Goal: Contribute content: Add original content to the website for others to see

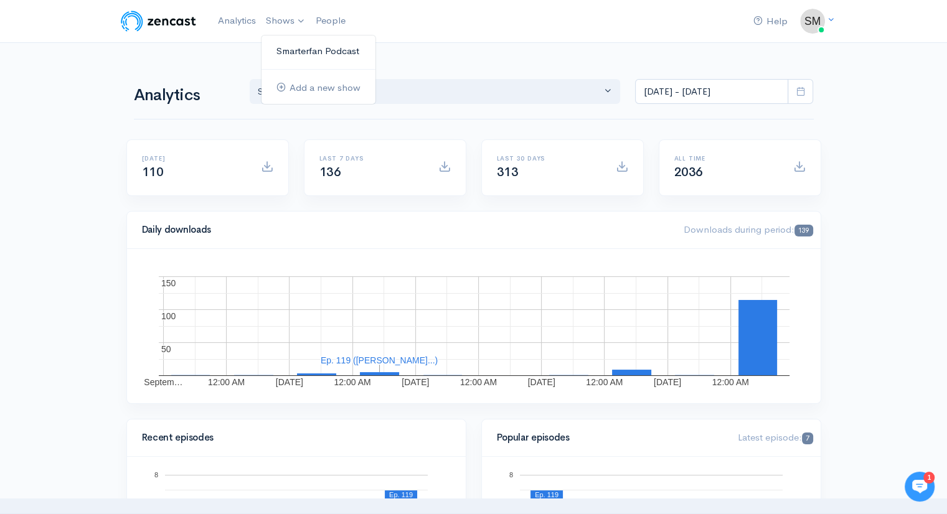
click at [287, 49] on link "Smarterfan Podcast" at bounding box center [318, 51] width 114 height 22
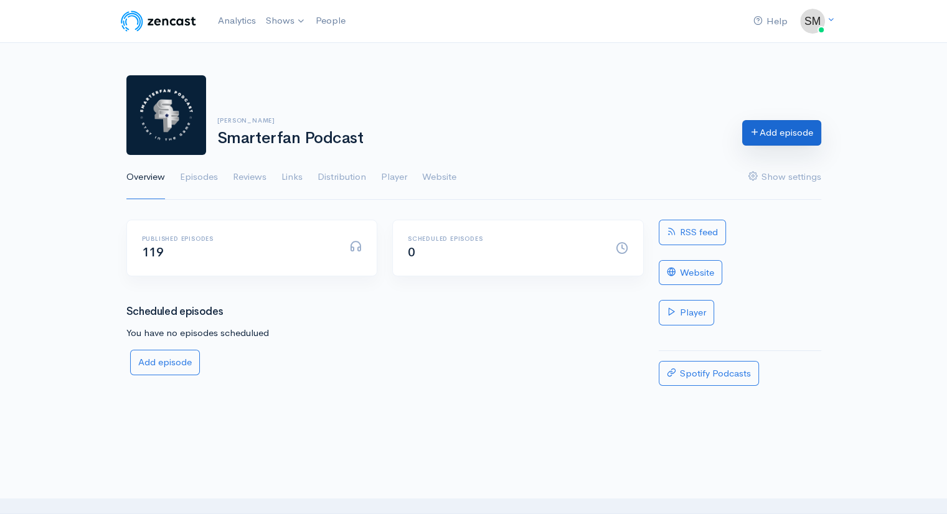
click at [785, 134] on link "Add episode" at bounding box center [781, 133] width 79 height 26
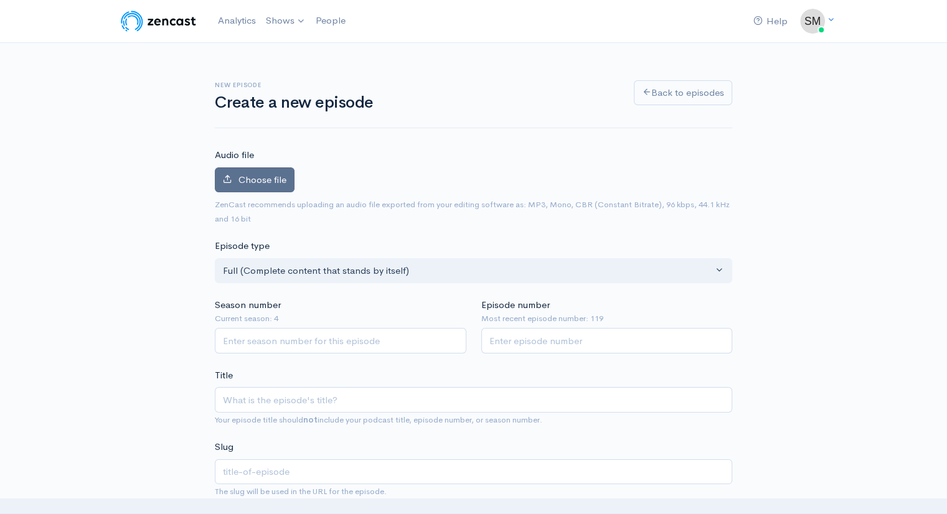
click at [255, 180] on span "Choose file" at bounding box center [262, 180] width 48 height 12
click at [0, 0] on input "Choose file" at bounding box center [0, 0] width 0 height 0
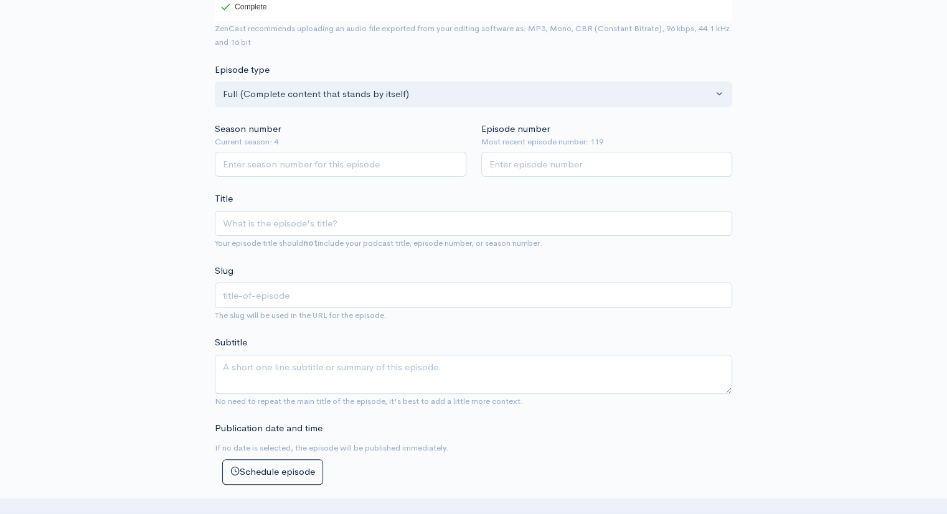
scroll to position [281, 0]
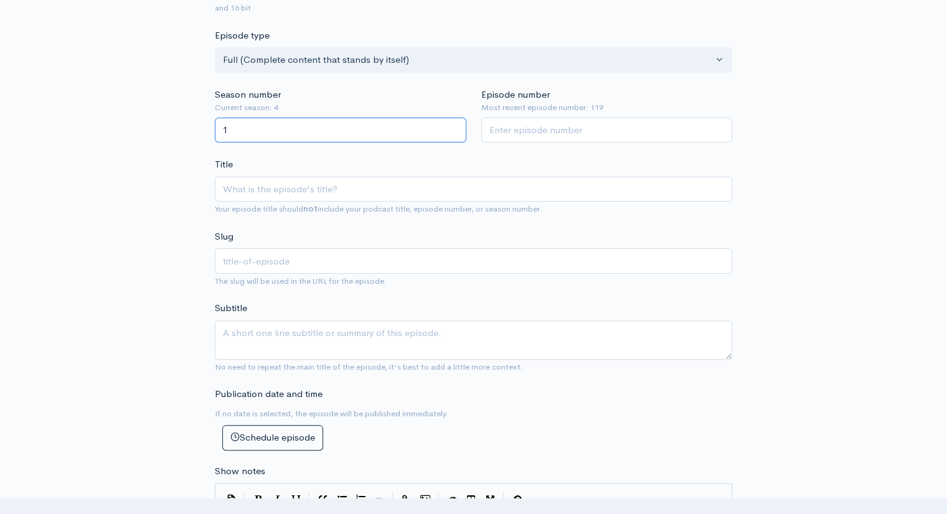
click at [456, 127] on input "1" at bounding box center [340, 131] width 251 height 26
click at [456, 127] on input "2" at bounding box center [340, 131] width 251 height 26
click at [456, 127] on input "3" at bounding box center [340, 131] width 251 height 26
type input "4"
click at [456, 127] on input "4" at bounding box center [340, 131] width 251 height 26
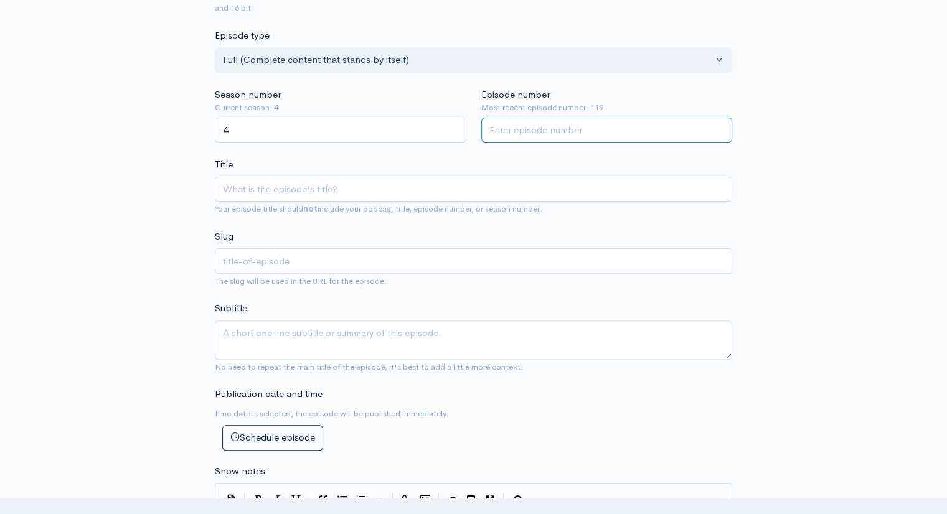
click at [512, 129] on input "Episode number" at bounding box center [606, 131] width 251 height 26
type input "120"
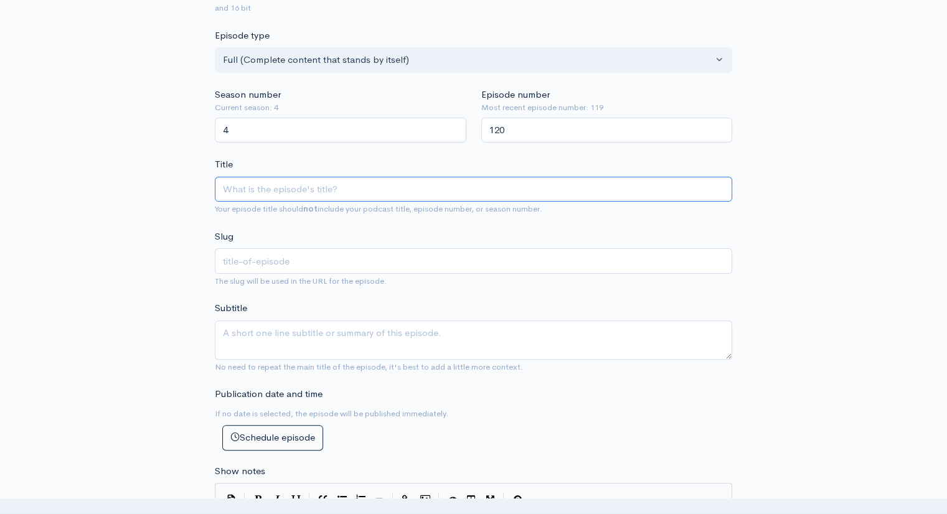
click at [288, 191] on input "Title" at bounding box center [473, 190] width 517 height 26
type input "L"
type input "l"
type input "Le"
type input "le"
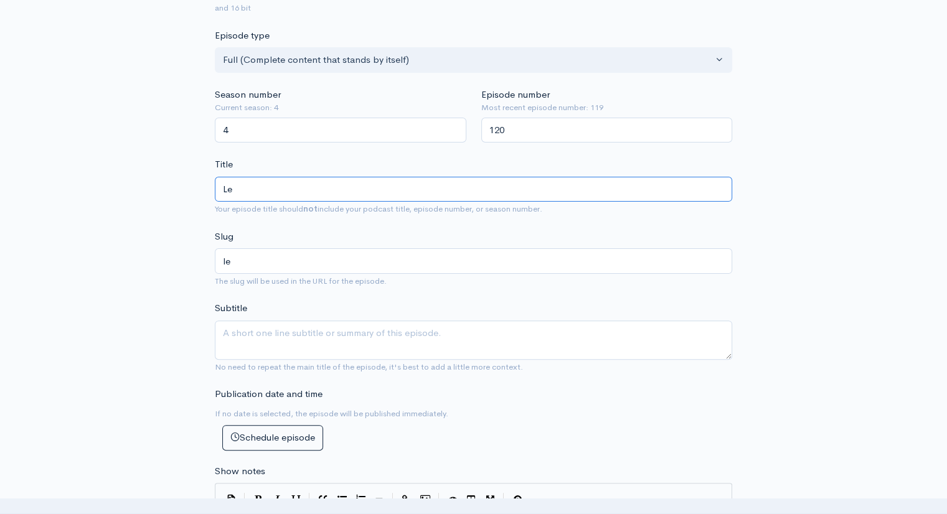
type input "[PERSON_NAME]"
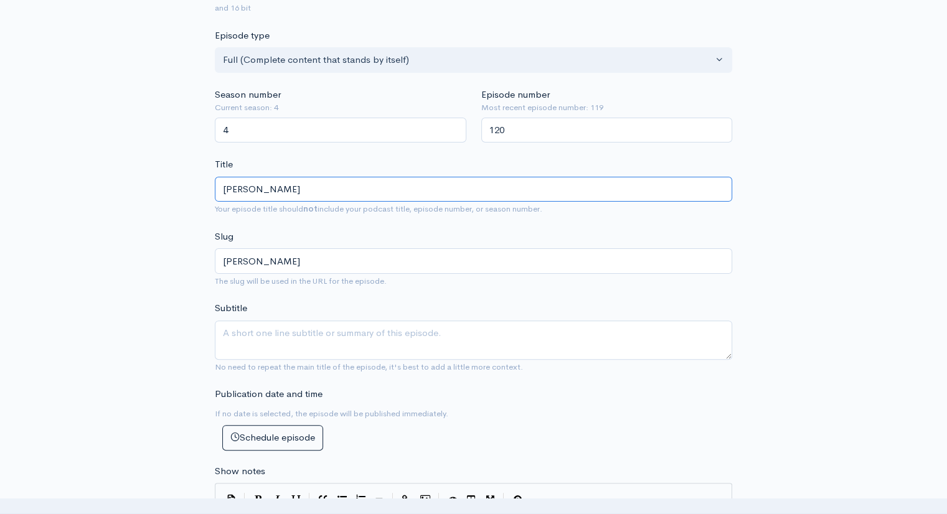
type input "[PERSON_NAME]"
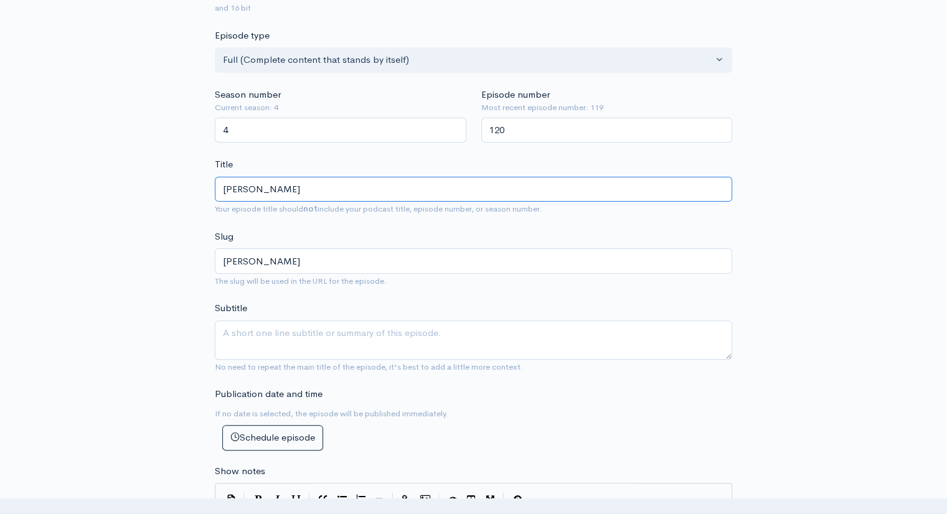
type input "[PERSON_NAME] [PERSON_NAME]"
type input "[PERSON_NAME]-[PERSON_NAME]"
type input "[PERSON_NAME]"
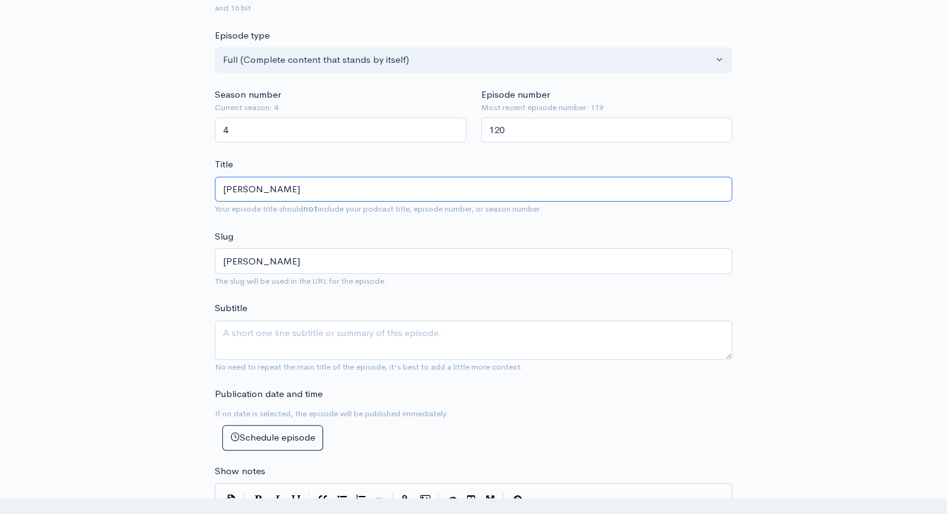
type input "[PERSON_NAME]"
type input "[PERSON_NAME] [PERSON_NAME]"
type input "[PERSON_NAME]"
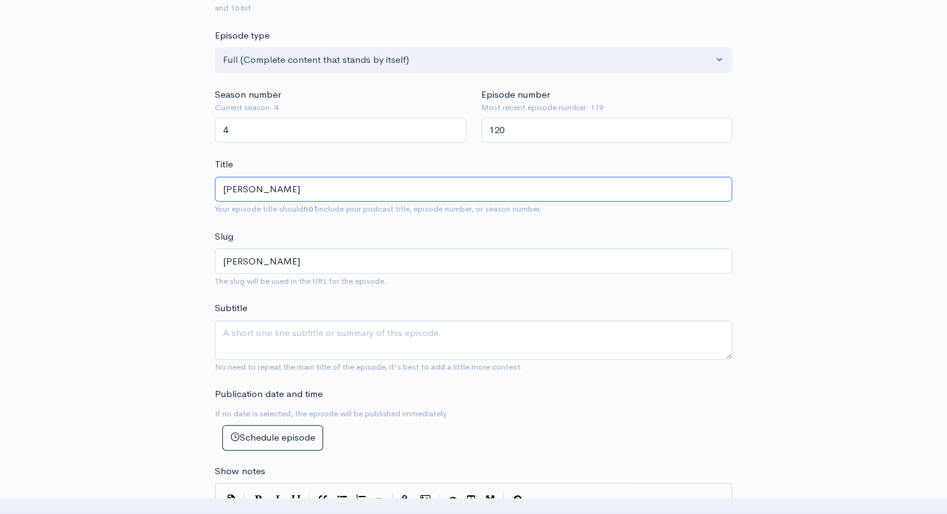
type input "[PERSON_NAME]"
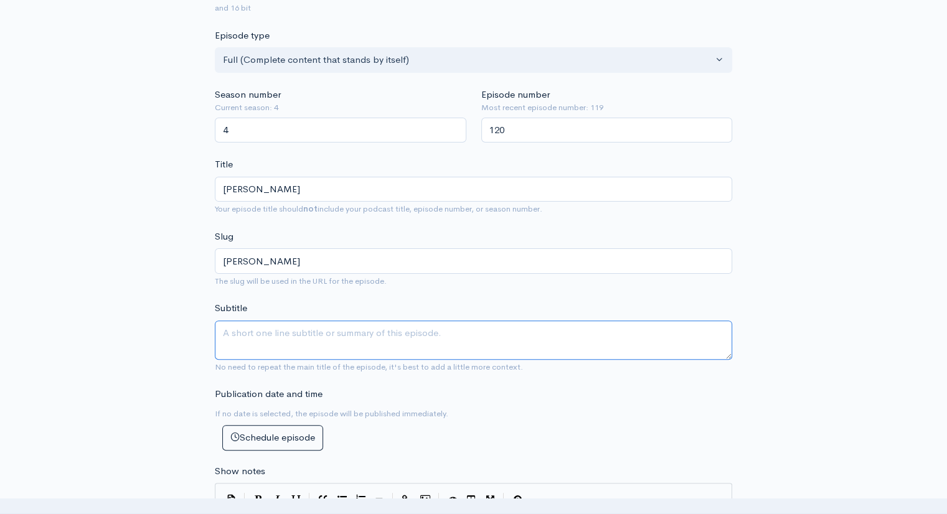
click at [243, 339] on textarea "Subtitle" at bounding box center [473, 340] width 517 height 39
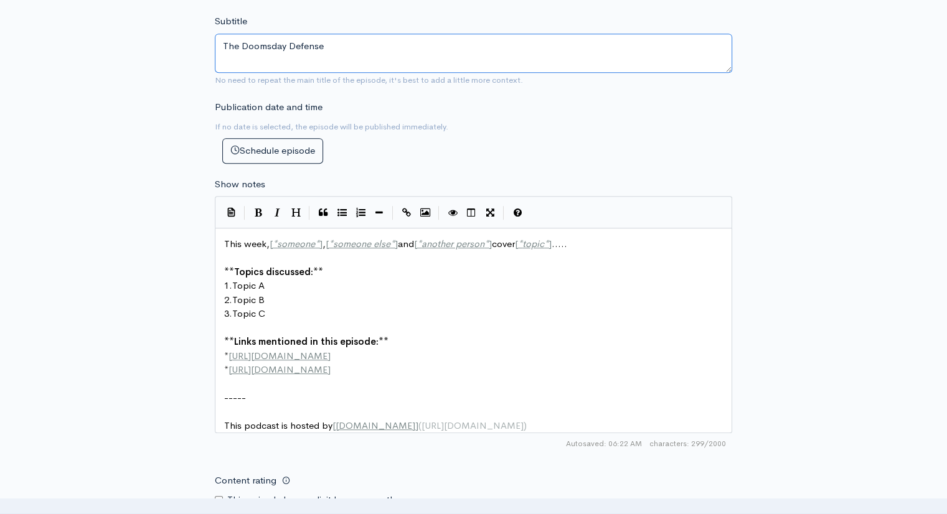
scroll to position [576, 0]
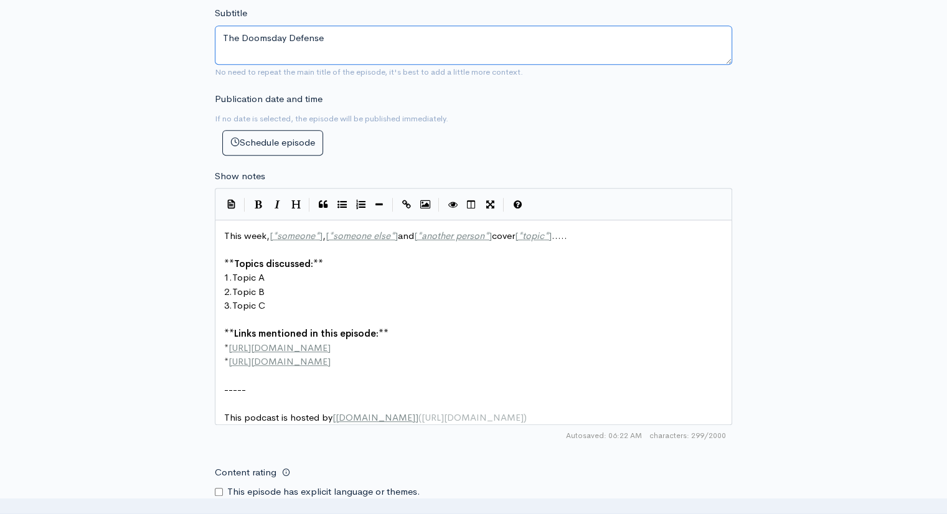
type textarea "The Doomsday Defense"
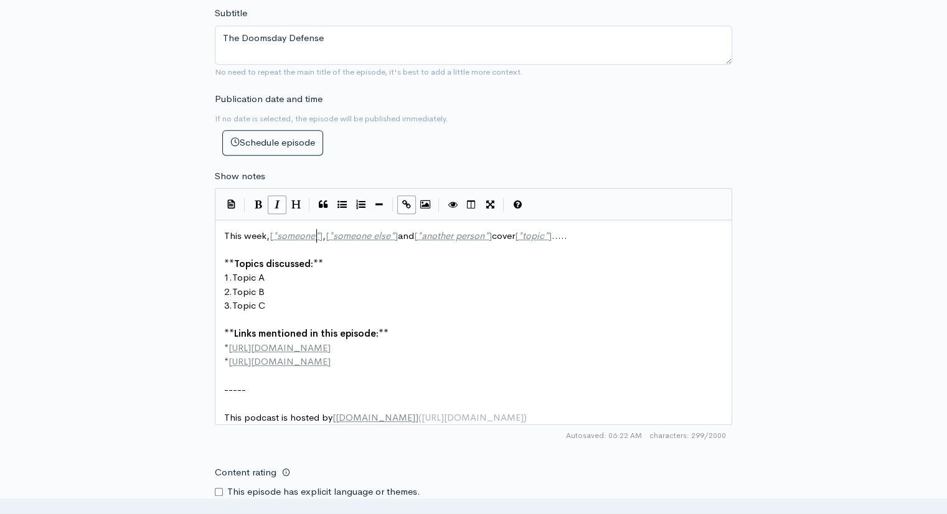
scroll to position [5, 0]
click at [316, 233] on span "*" at bounding box center [317, 236] width 4 height 12
type textarea "[PERSON_NAME]"
click at [428, 235] on span "*" at bounding box center [430, 236] width 4 height 12
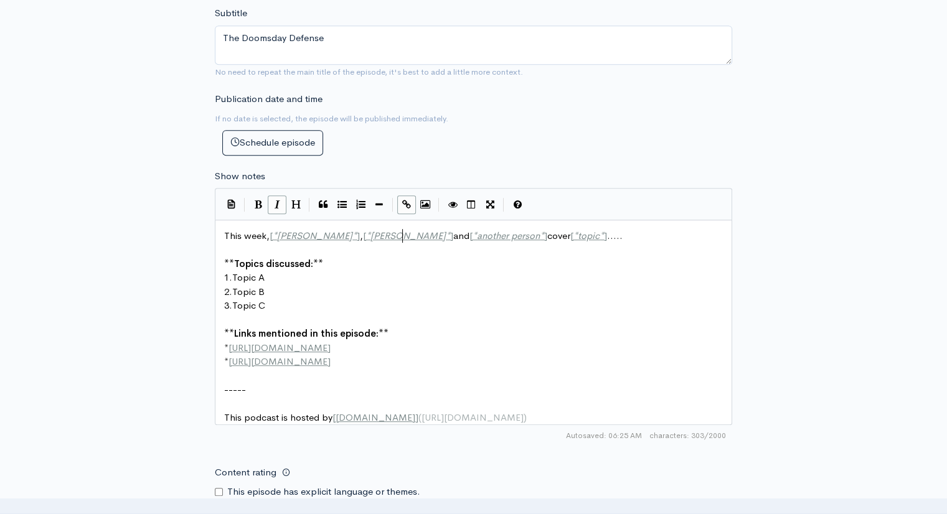
type textarea "[PERSON_NAME]"
click at [540, 234] on span "*" at bounding box center [542, 236] width 4 height 12
type textarea "[PERSON_NAME]"
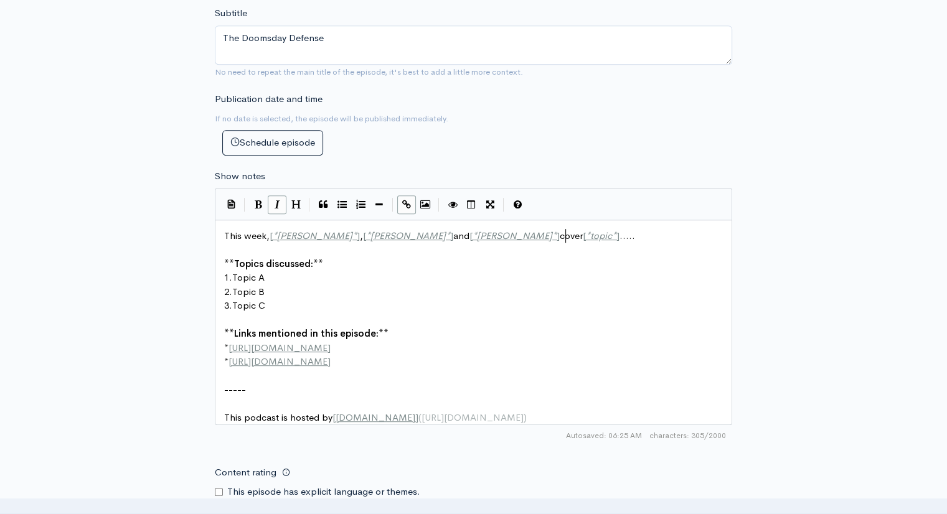
click at [612, 233] on span "*" at bounding box center [614, 236] width 4 height 12
type textarea "Being in the right situation"
click at [286, 279] on pre "1. Topic A" at bounding box center [478, 278] width 513 height 14
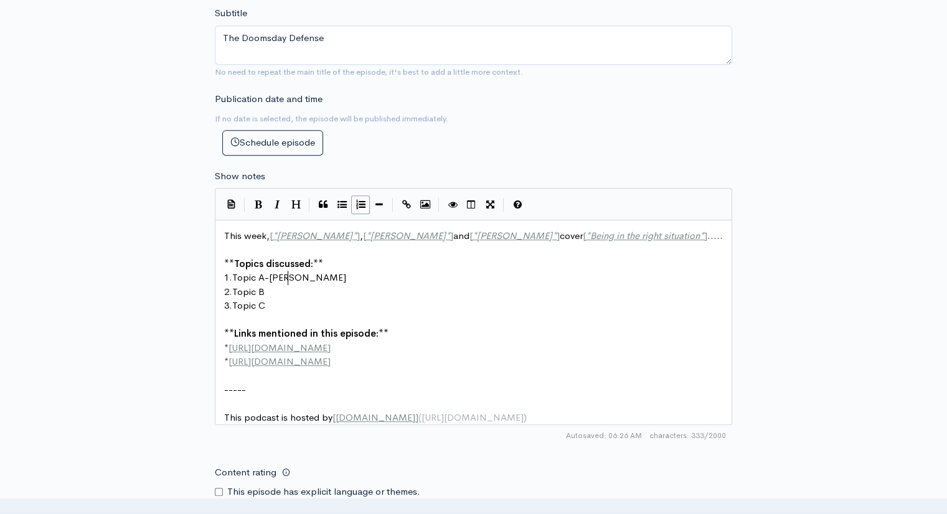
type textarea "-[PERSON_NAME]"
type textarea "[PERSON_NAME]"
click at [273, 294] on pre "2. Topic B" at bounding box center [478, 292] width 513 height 14
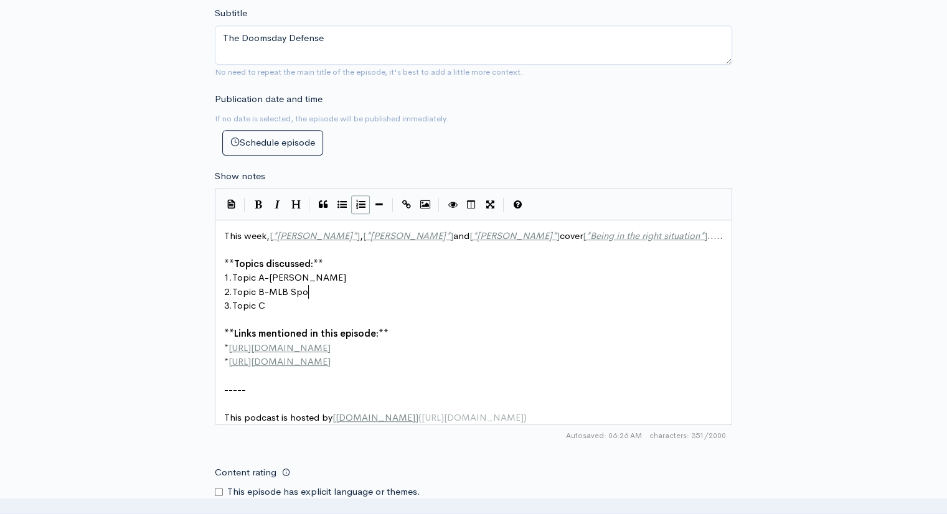
scroll to position [5, 42]
type textarea "-MLB Spolight"
click at [271, 304] on pre "3. Topic C" at bounding box center [478, 306] width 513 height 14
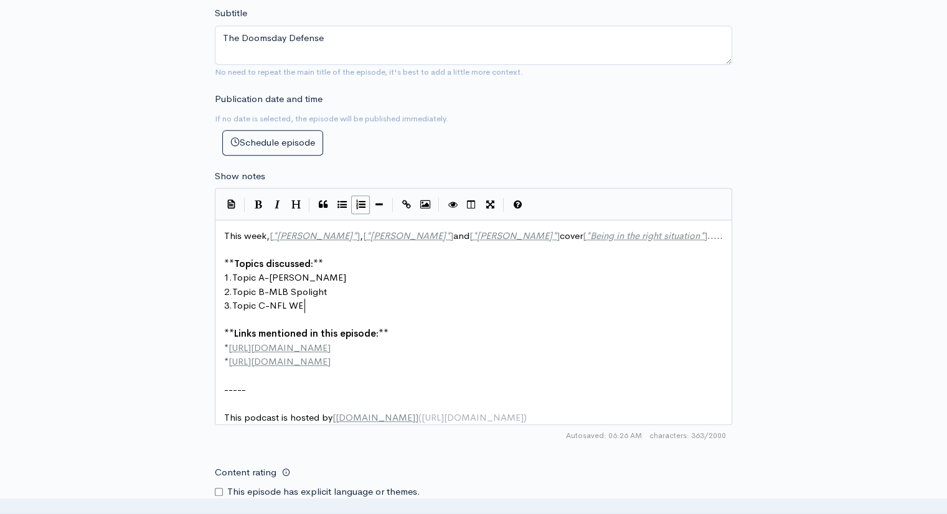
type textarea "-NFL WEE"
type textarea "Week 1"
click at [237, 243] on pre "​" at bounding box center [478, 250] width 513 height 14
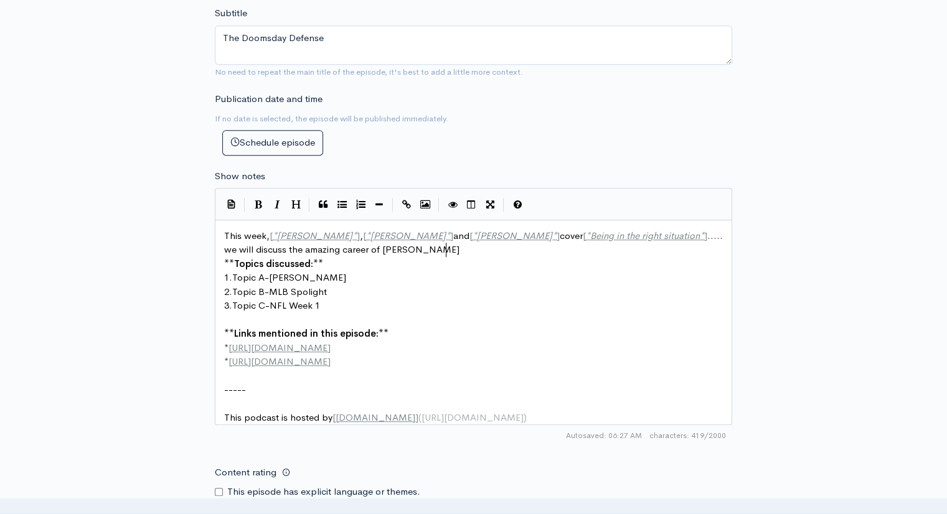
scroll to position [5, 220]
type textarea "we will discuss the amazing career of [PERSON_NAME], and his oi"
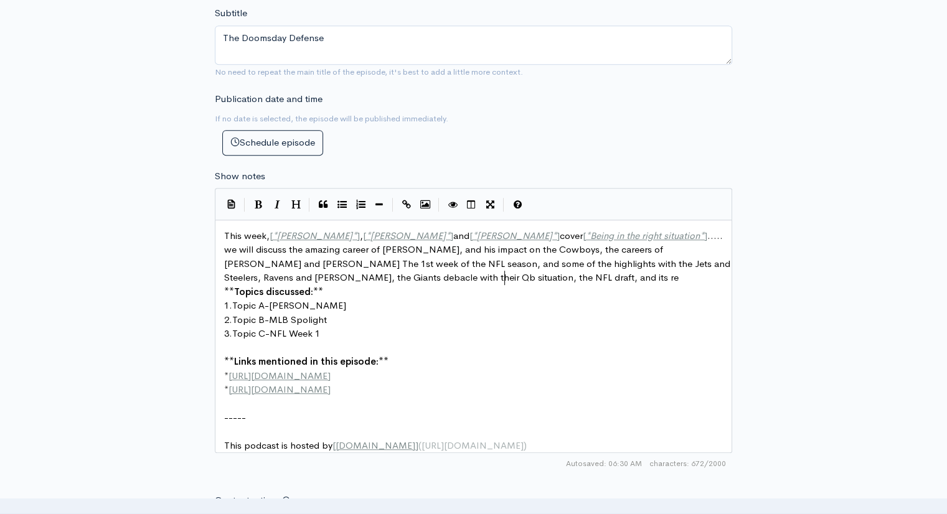
scroll to position [5, 409]
type textarea "impact on the Cowboys, the careers of [PERSON_NAME] and [PERSON_NAME] The 1st w…"
click at [403, 280] on span "we will discuss the amazing career of [PERSON_NAME], and his impact on the Cowb…" at bounding box center [478, 263] width 509 height 40
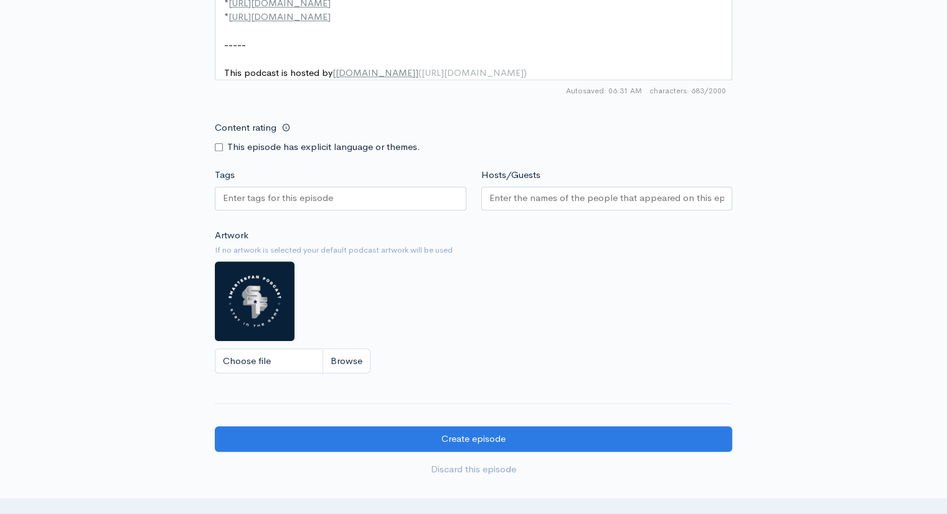
scroll to position [939, 0]
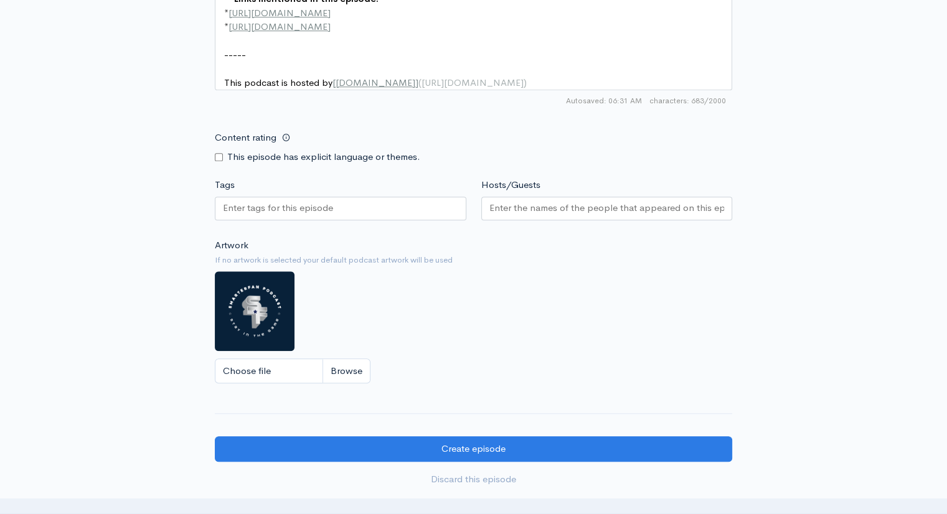
type textarea "and"
click at [530, 215] on input "Hosts/Guests" at bounding box center [606, 208] width 235 height 14
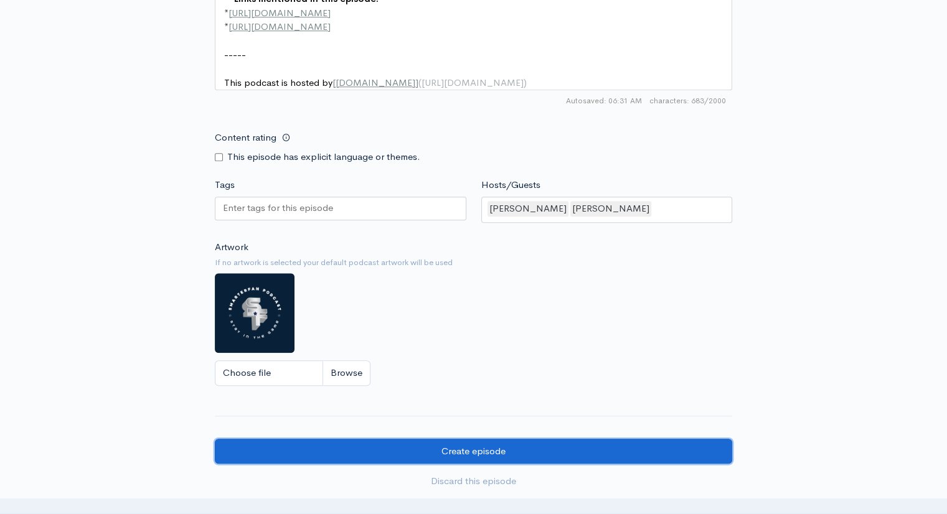
click at [454, 461] on input "Create episode" at bounding box center [473, 452] width 517 height 26
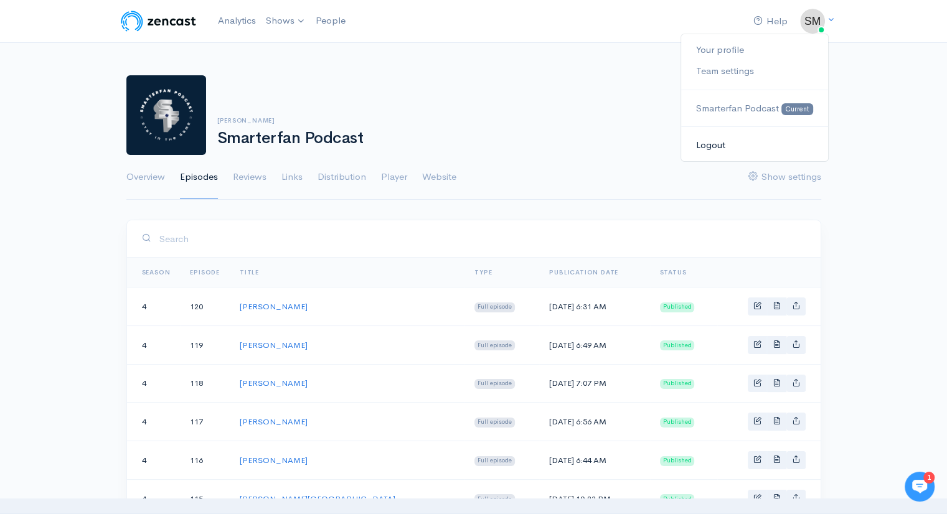
click at [710, 143] on link "Logout" at bounding box center [754, 145] width 146 height 22
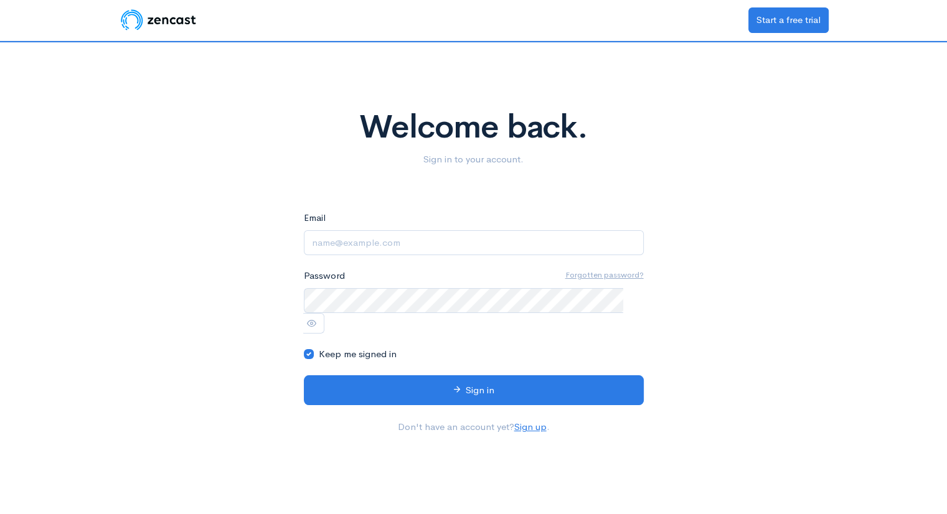
type input "[EMAIL_ADDRESS][DOMAIN_NAME]"
